Goal: Task Accomplishment & Management: Manage account settings

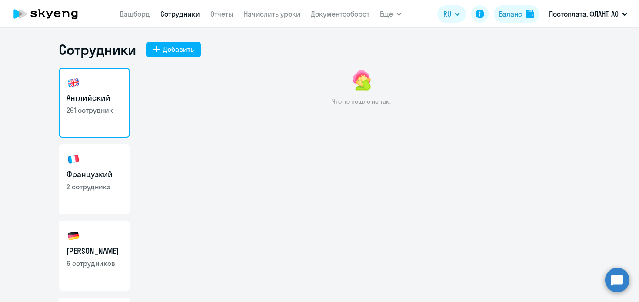
click at [184, 13] on link "Сотрудники" at bounding box center [180, 14] width 40 height 9
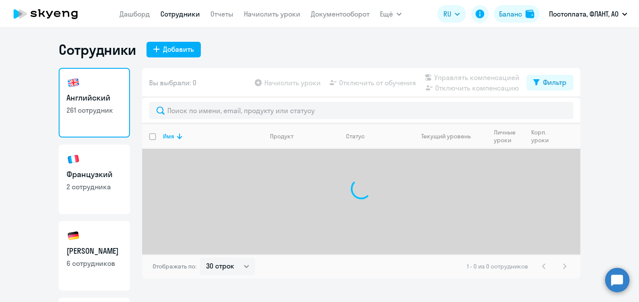
select select "30"
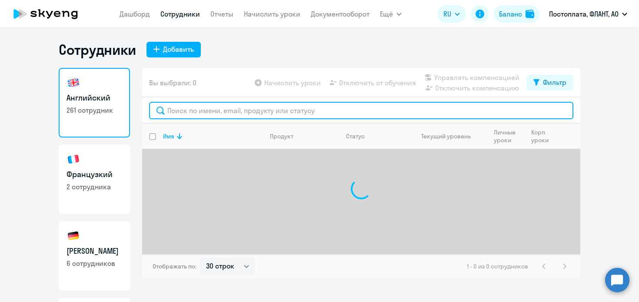
click at [174, 116] on input "text" at bounding box center [361, 110] width 424 height 17
type input "козлова"
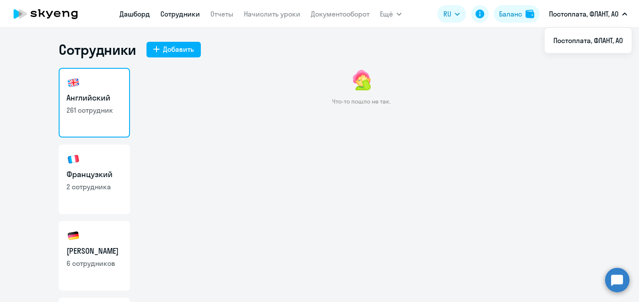
click at [137, 12] on link "Дашборд" at bounding box center [135, 14] width 30 height 9
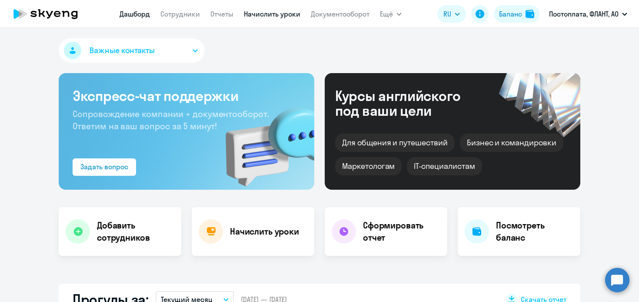
click at [268, 17] on link "Начислить уроки" at bounding box center [272, 14] width 57 height 9
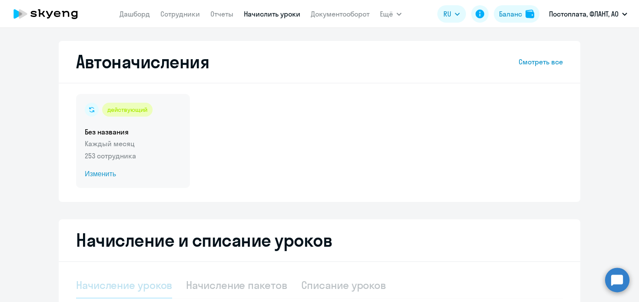
click at [109, 173] on span "Изменить" at bounding box center [133, 174] width 97 height 10
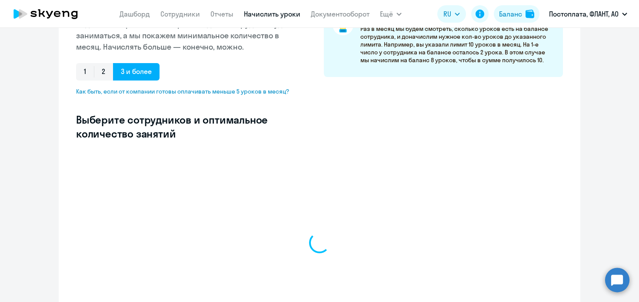
scroll to position [248, 0]
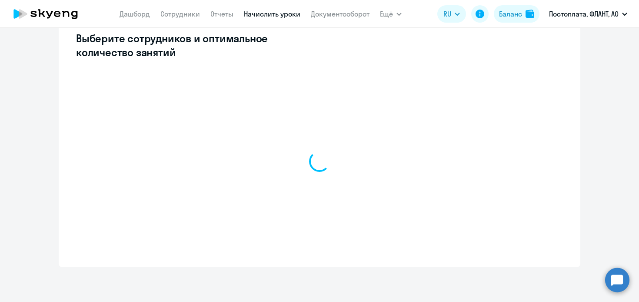
select select "10"
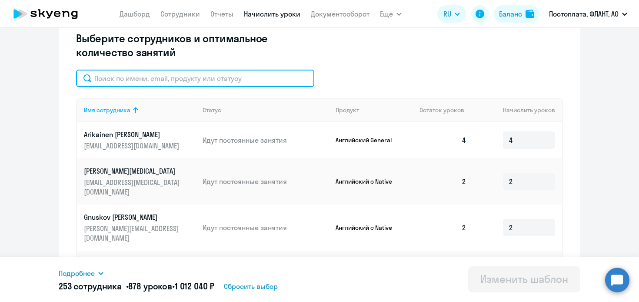
click at [183, 80] on input "text" at bounding box center [195, 78] width 238 height 17
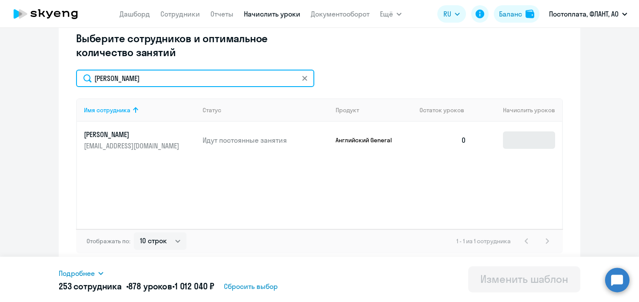
type input "козлова"
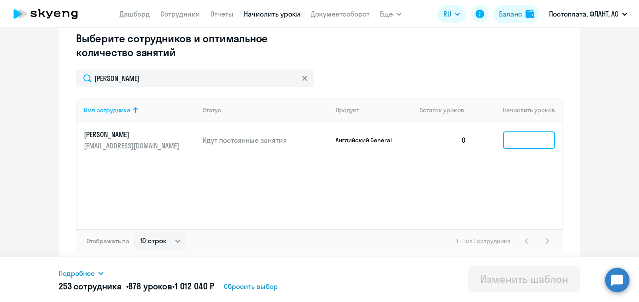
click at [515, 142] on input at bounding box center [529, 139] width 52 height 17
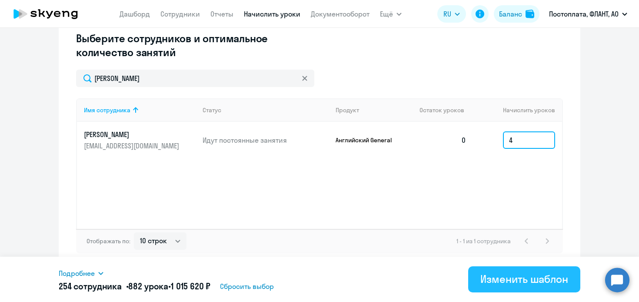
type input "4"
click at [507, 289] on button "Изменить шаблон" at bounding box center [524, 279] width 112 height 26
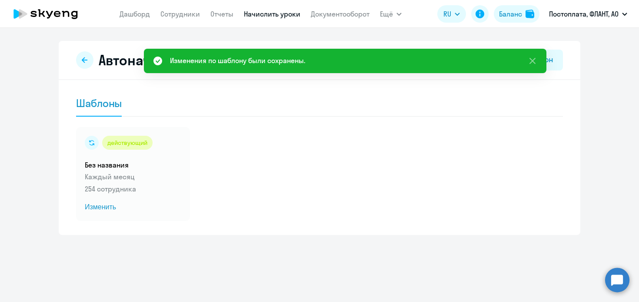
click at [260, 17] on link "Начислить уроки" at bounding box center [272, 14] width 57 height 9
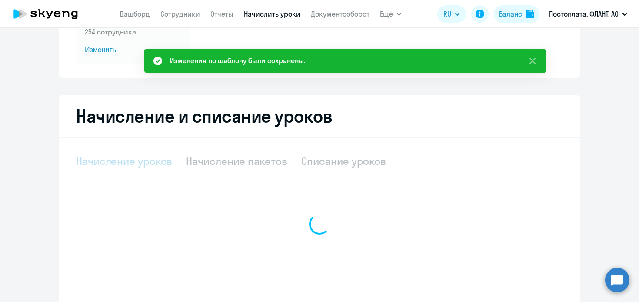
scroll to position [141, 0]
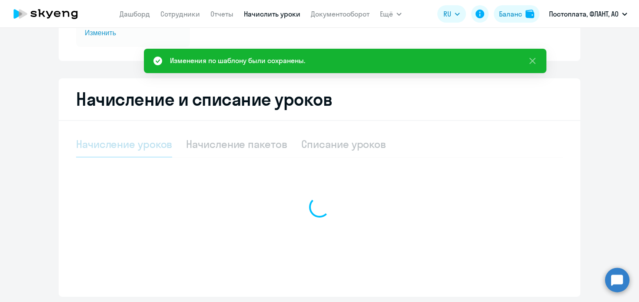
select select "10"
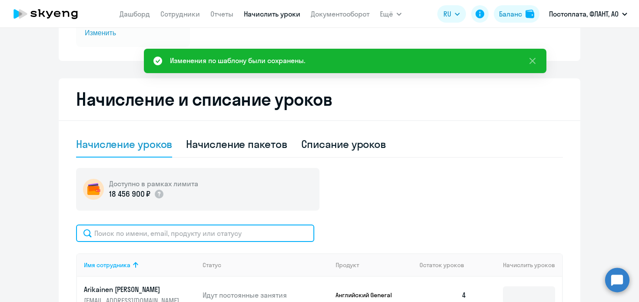
click at [213, 233] on input "text" at bounding box center [195, 232] width 238 height 17
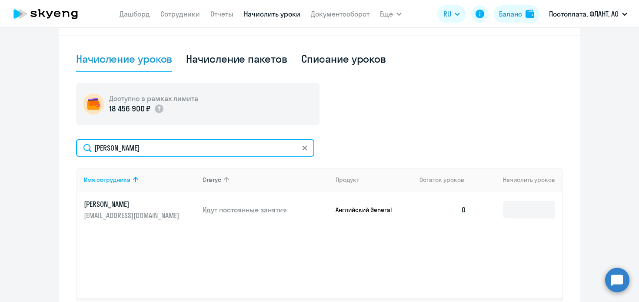
scroll to position [0, 0]
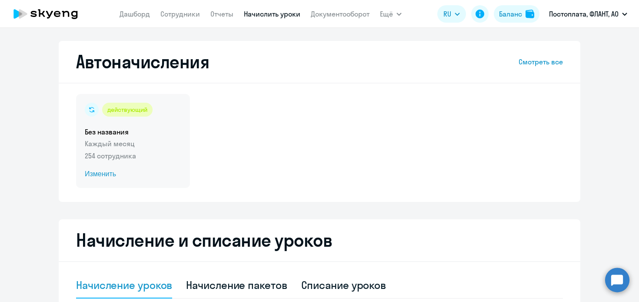
type input "козлова"
click at [112, 177] on span "Изменить" at bounding box center [133, 174] width 97 height 10
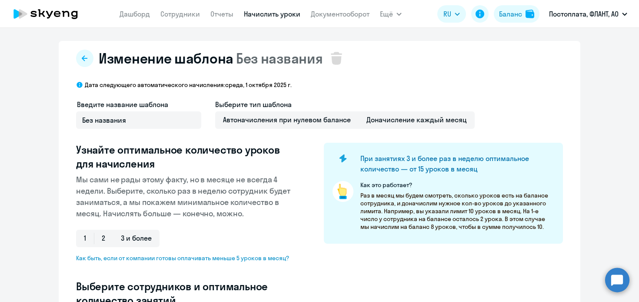
select select "10"
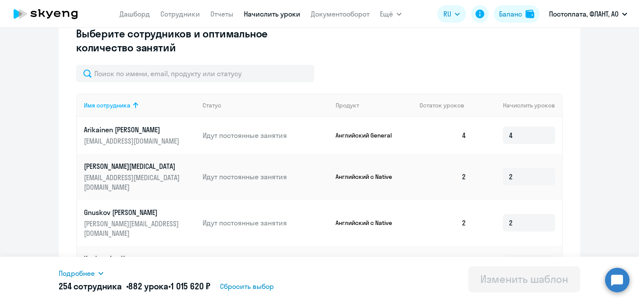
scroll to position [253, 0]
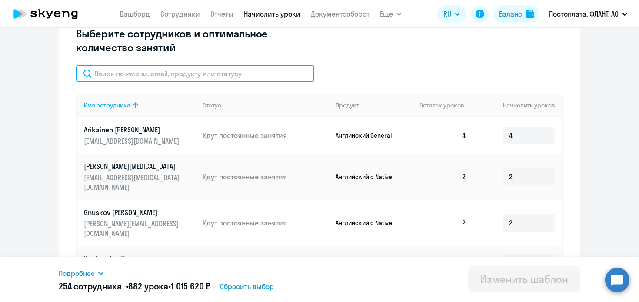
click at [219, 79] on input "text" at bounding box center [195, 73] width 238 height 17
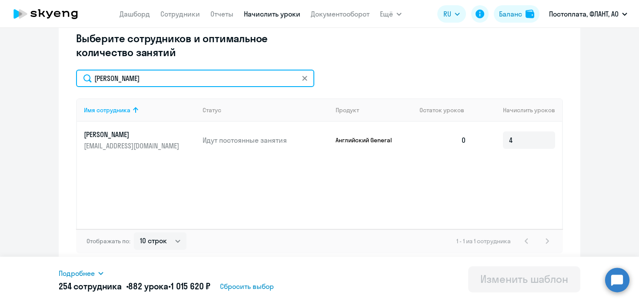
type input "козлова"
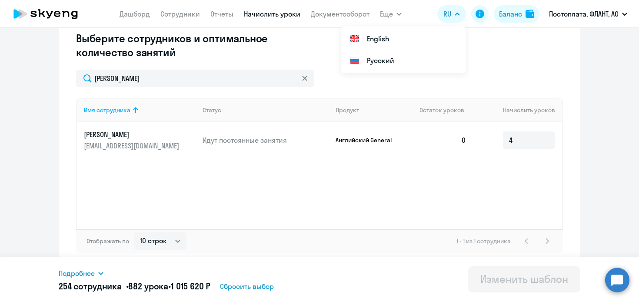
click at [341, 199] on div "Имя сотрудника Статус Продукт Остаток уроков Начислить уроков Козлова Маргарита…" at bounding box center [319, 163] width 487 height 130
click at [167, 15] on link "Сотрудники" at bounding box center [180, 14] width 40 height 9
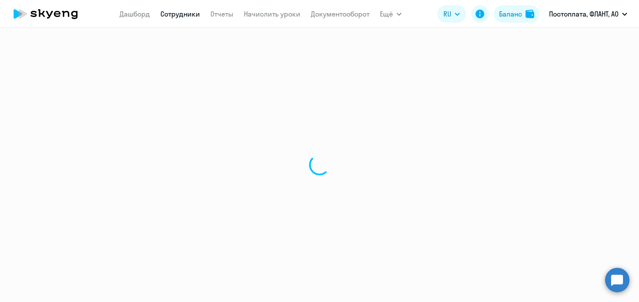
select select "30"
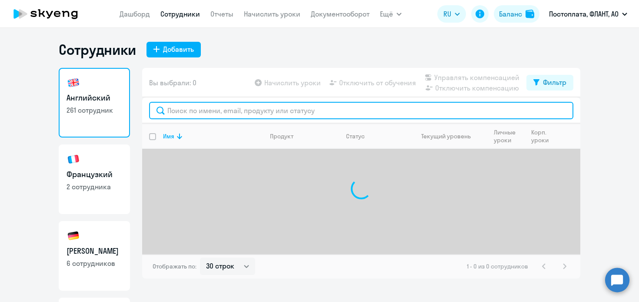
click at [207, 112] on input "text" at bounding box center [361, 110] width 424 height 17
type input "козлова"
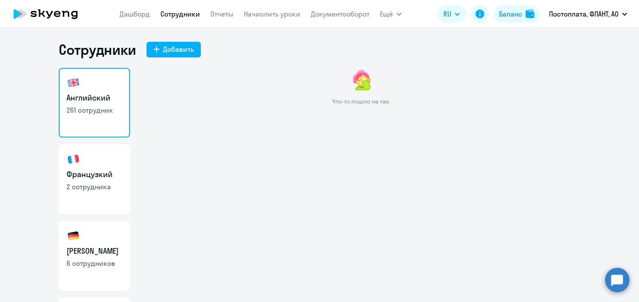
click at [254, 20] on nav "Дашборд Сотрудники Отчеты Начислить уроки Документооборот" at bounding box center [245, 13] width 250 height 17
click at [254, 16] on link "Начислить уроки" at bounding box center [272, 14] width 57 height 9
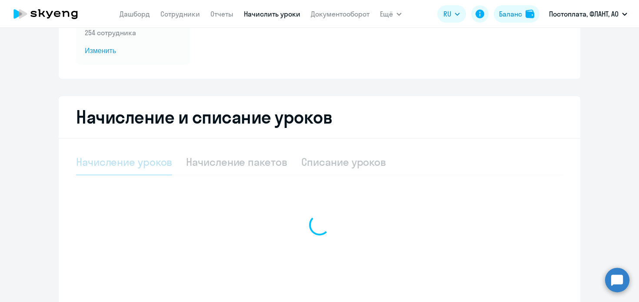
select select "10"
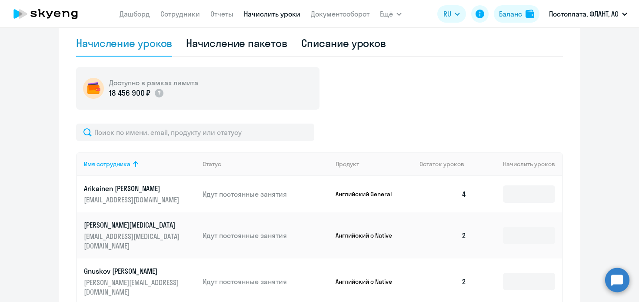
scroll to position [243, 0]
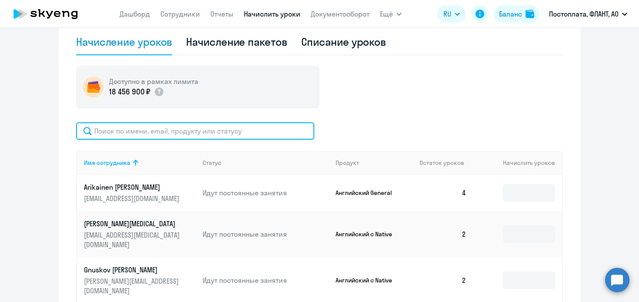
click at [229, 132] on input "text" at bounding box center [195, 130] width 238 height 17
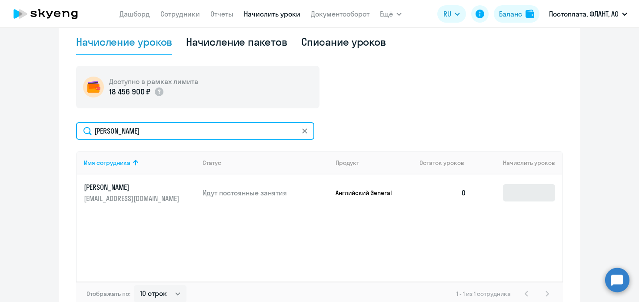
type input "козлова"
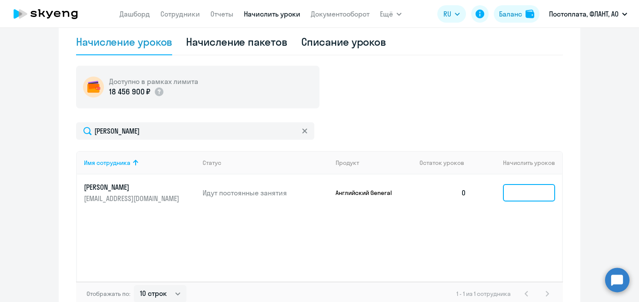
click at [509, 184] on input at bounding box center [529, 192] width 52 height 17
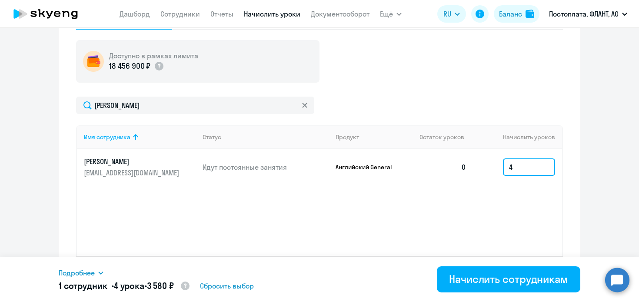
scroll to position [296, 0]
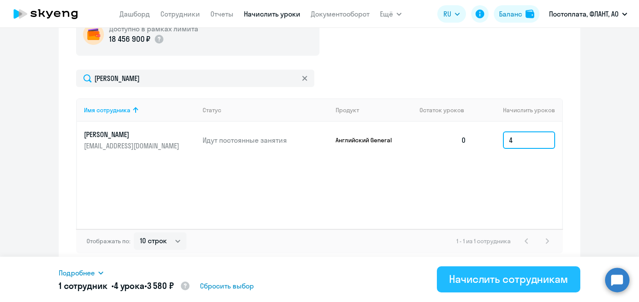
type input "4"
click at [484, 274] on div "Начислить сотрудникам" at bounding box center [508, 279] width 119 height 14
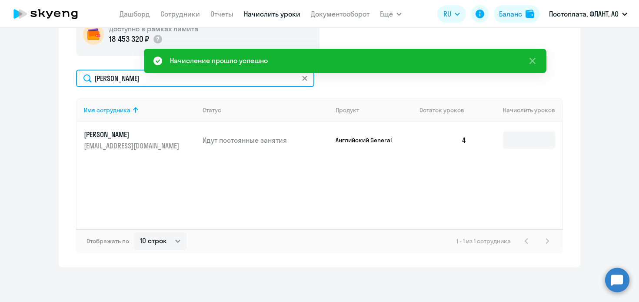
click at [123, 71] on input "козлова" at bounding box center [195, 78] width 238 height 17
click at [126, 76] on input "козлова" at bounding box center [195, 78] width 238 height 17
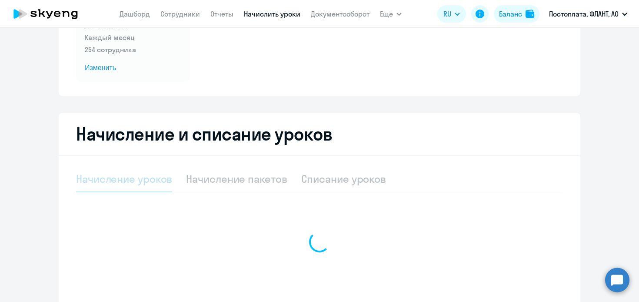
scroll to position [133, 0]
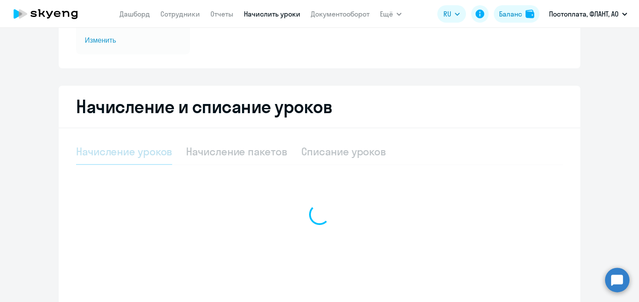
select select "10"
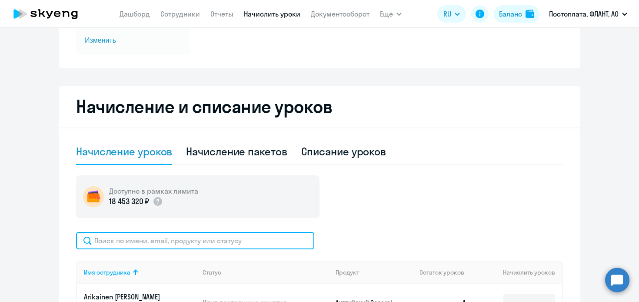
click at [180, 241] on input "text" at bounding box center [195, 240] width 238 height 17
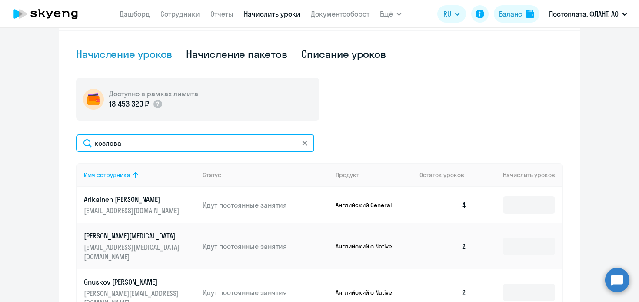
scroll to position [263, 0]
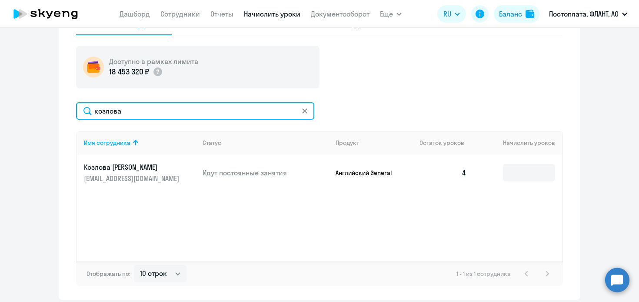
type input "козлова"
